Goal: Task Accomplishment & Management: Use online tool/utility

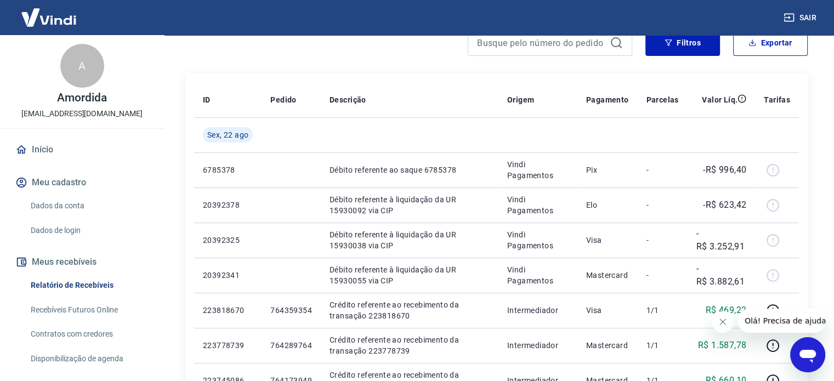
scroll to position [110, 0]
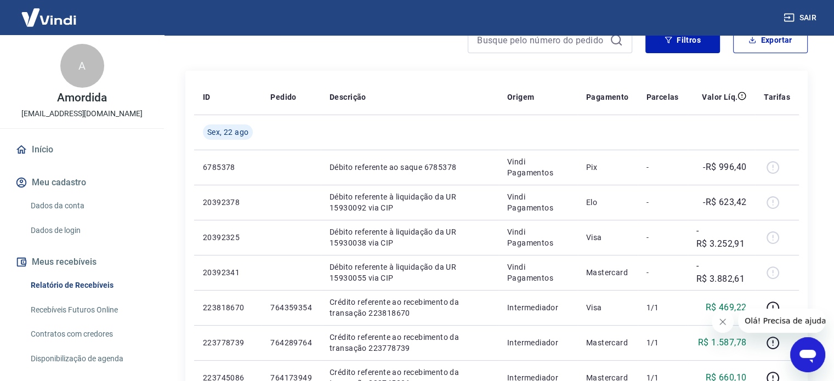
click at [724, 320] on icon "Fechar mensagem da empresa" at bounding box center [722, 321] width 9 height 9
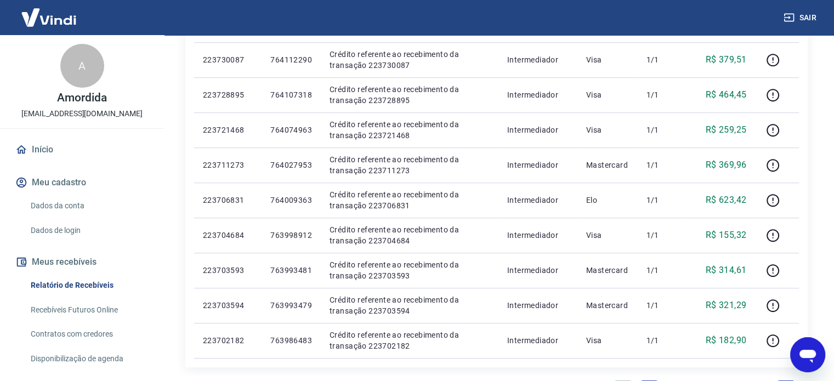
scroll to position [759, 0]
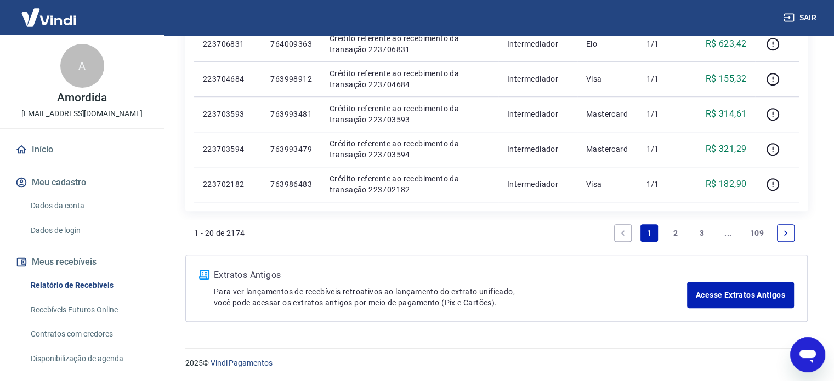
click at [677, 234] on link "2" at bounding box center [676, 233] width 18 height 18
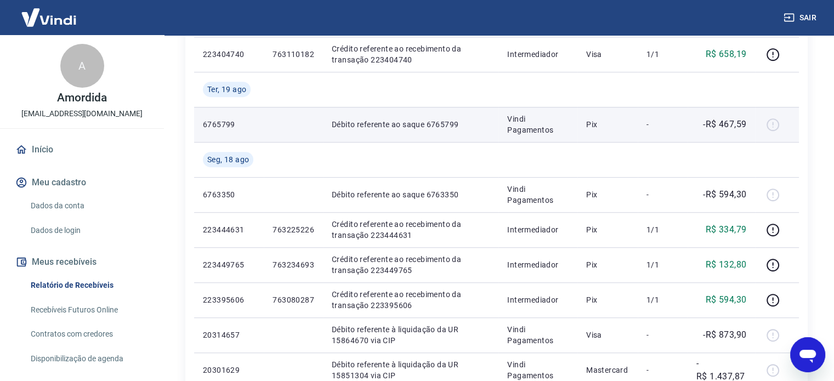
scroll to position [713, 0]
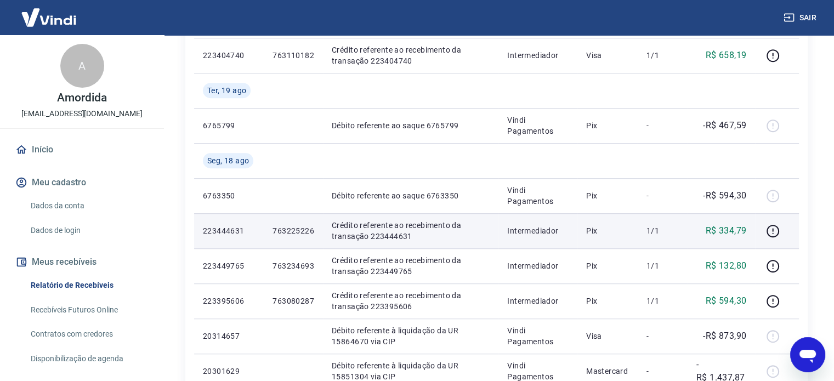
click at [291, 232] on p "763225226" at bounding box center [294, 230] width 42 height 11
copy p "763225226"
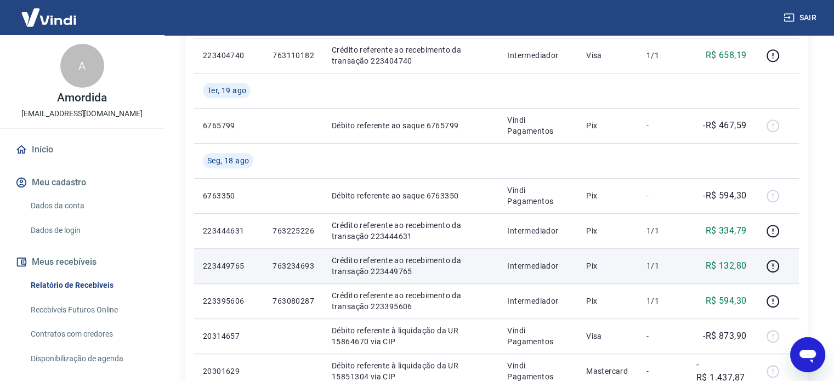
click at [298, 263] on p "763234693" at bounding box center [294, 265] width 42 height 11
copy p "763234693"
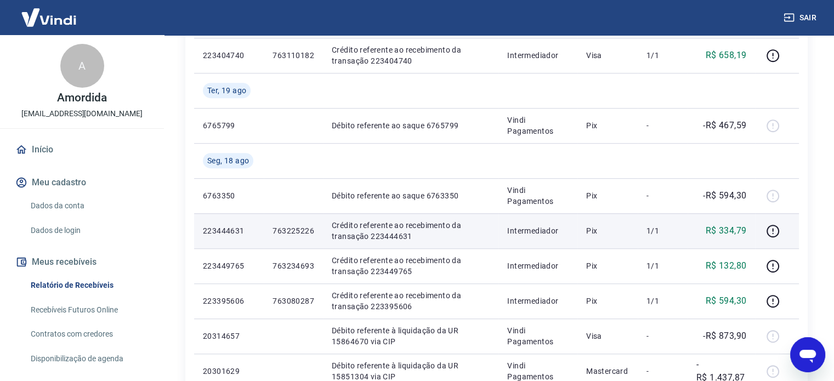
click at [294, 232] on p "763225226" at bounding box center [294, 230] width 42 height 11
copy p "763225226"
